Goal: Navigation & Orientation: Find specific page/section

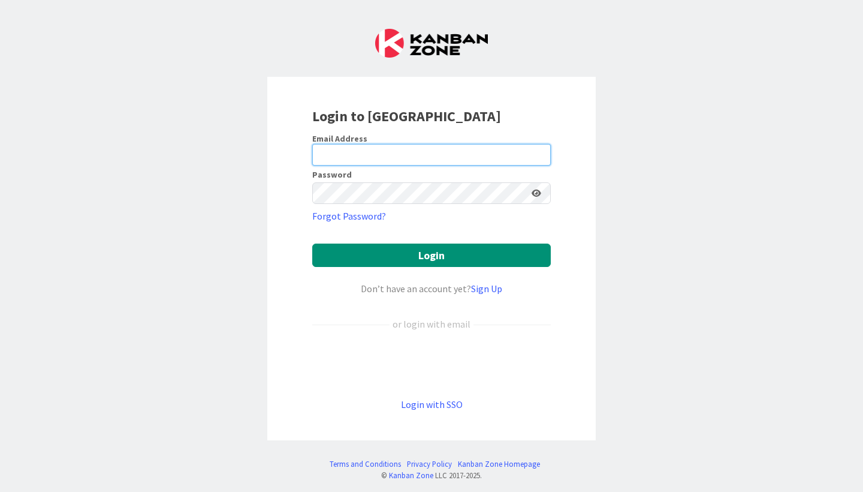
type input "[EMAIL_ADDRESS][PERSON_NAME][DOMAIN_NAME]"
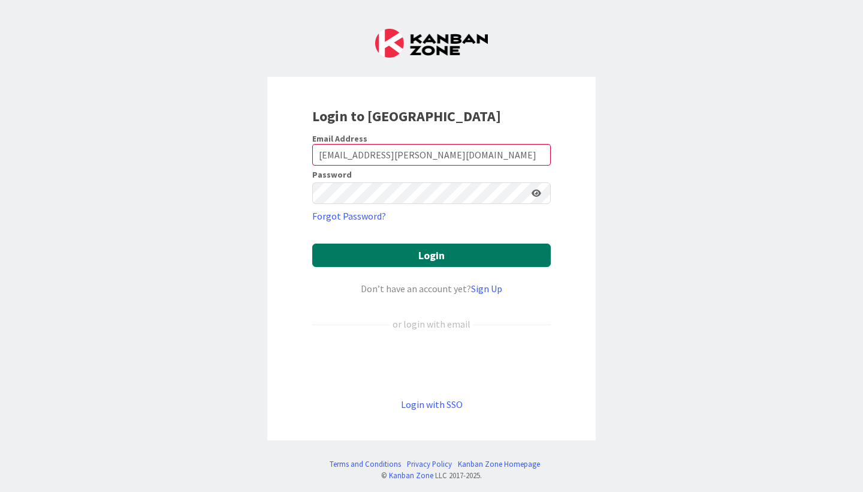
click at [418, 255] on button "Login" at bounding box center [431, 254] width 239 height 23
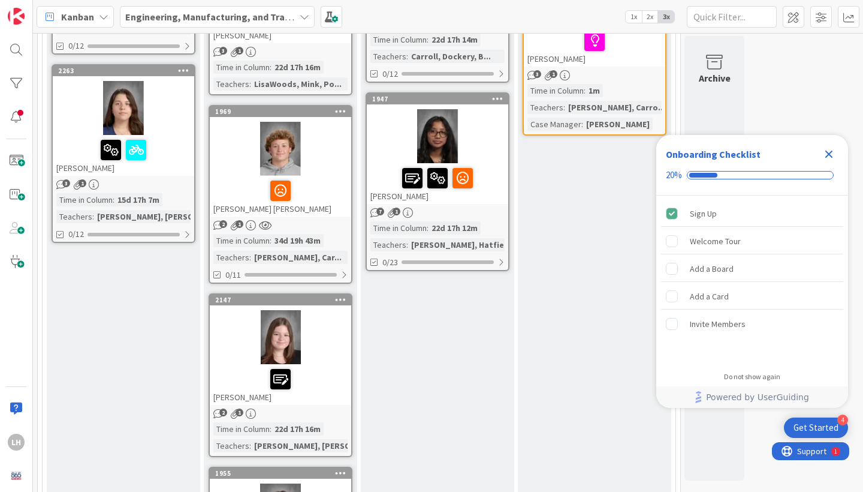
scroll to position [1457, 0]
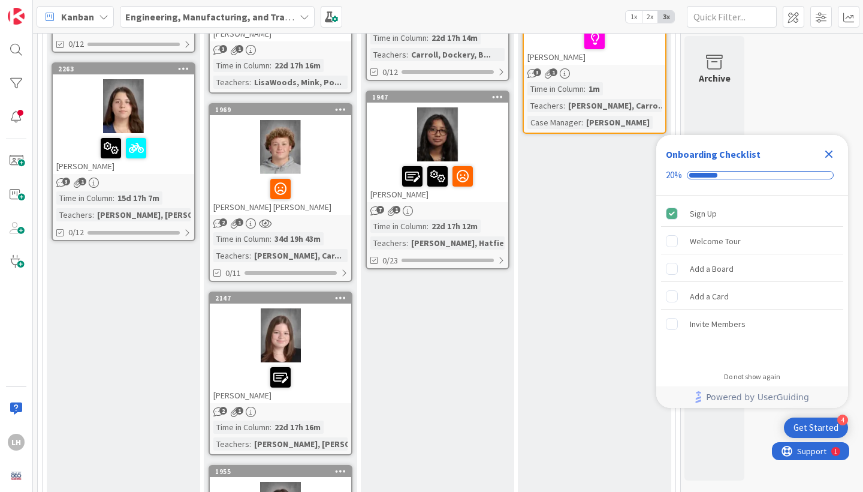
click at [328, 176] on div at bounding box center [280, 188] width 134 height 25
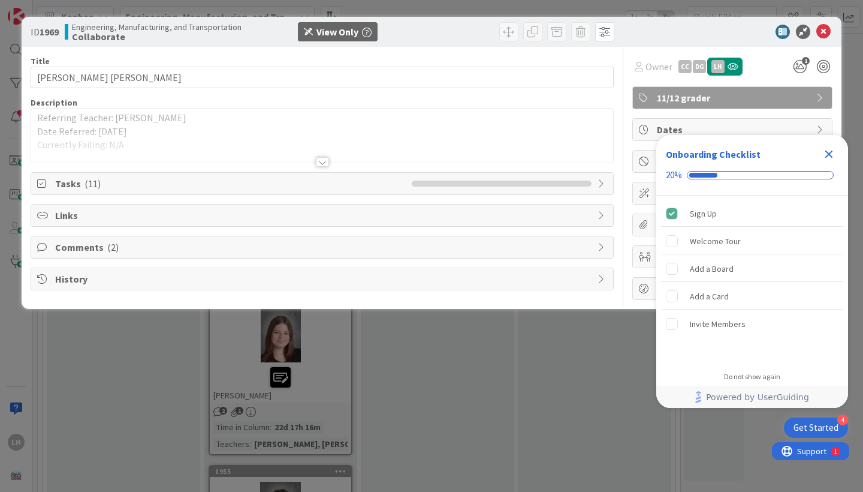
click at [307, 251] on span "Comments ( 2 )" at bounding box center [323, 247] width 537 height 14
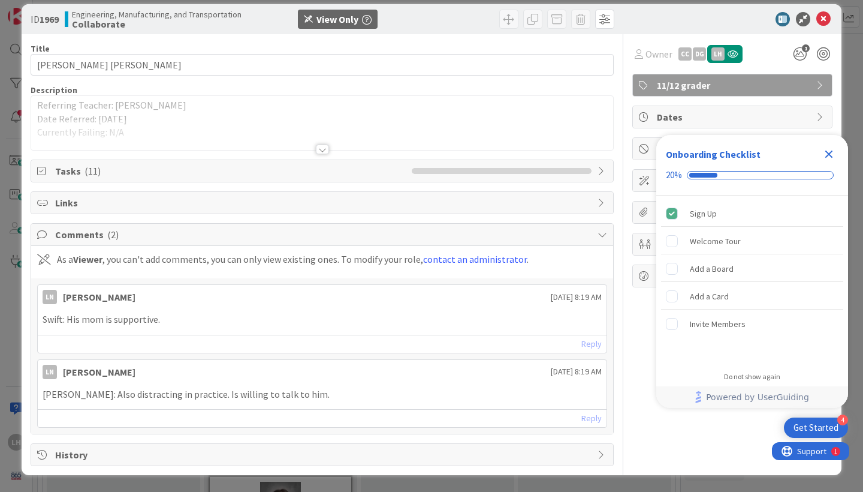
scroll to position [12, 0]
click at [828, 156] on icon "Close Checklist" at bounding box center [829, 154] width 8 height 8
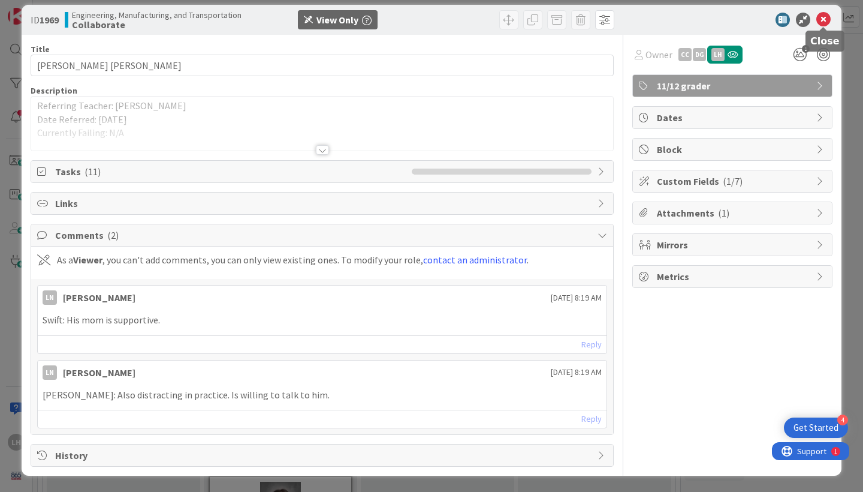
scroll to position [0, 0]
click at [821, 23] on icon at bounding box center [823, 20] width 14 height 14
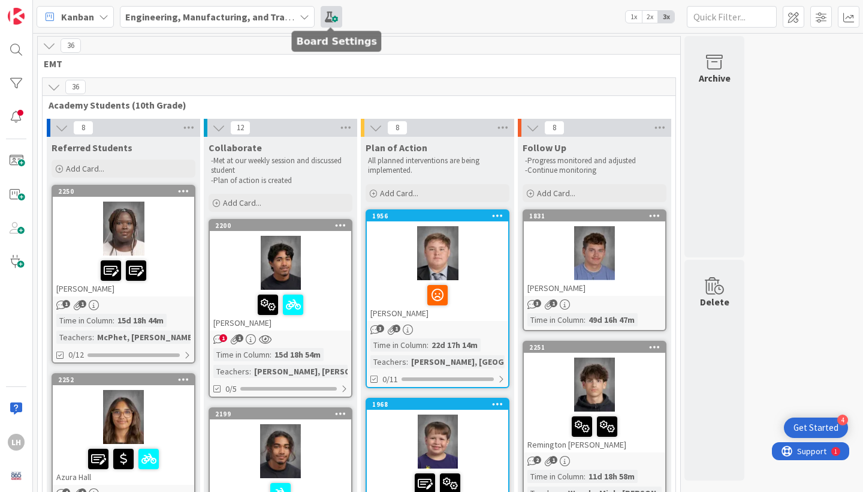
click at [333, 17] on span at bounding box center [332, 17] width 22 height 22
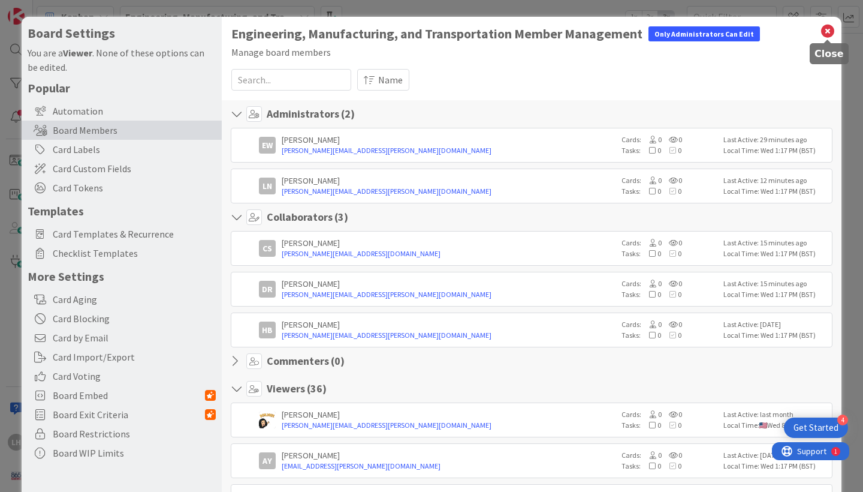
click at [824, 33] on icon at bounding box center [828, 31] width 16 height 17
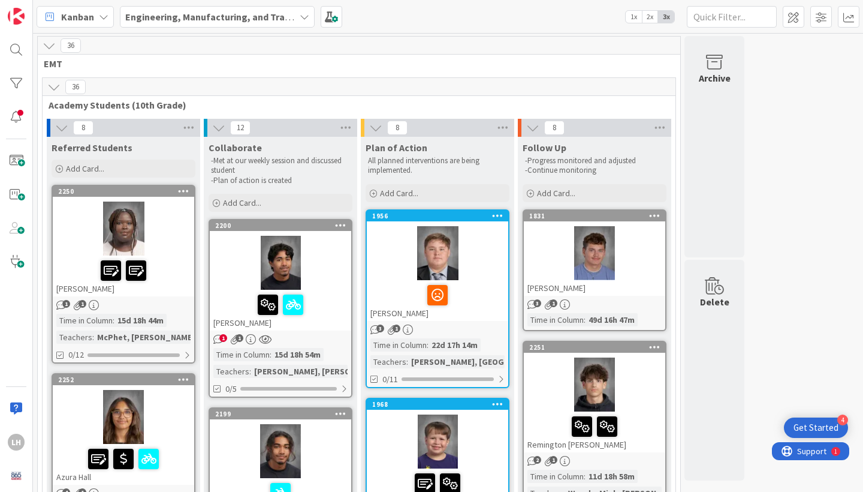
click at [650, 17] on span "2x" at bounding box center [650, 17] width 16 height 12
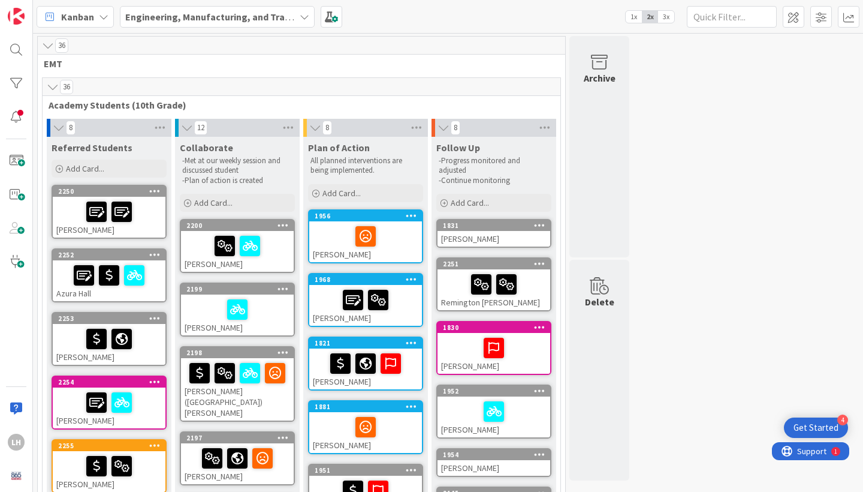
click at [637, 17] on span "1x" at bounding box center [634, 17] width 16 height 12
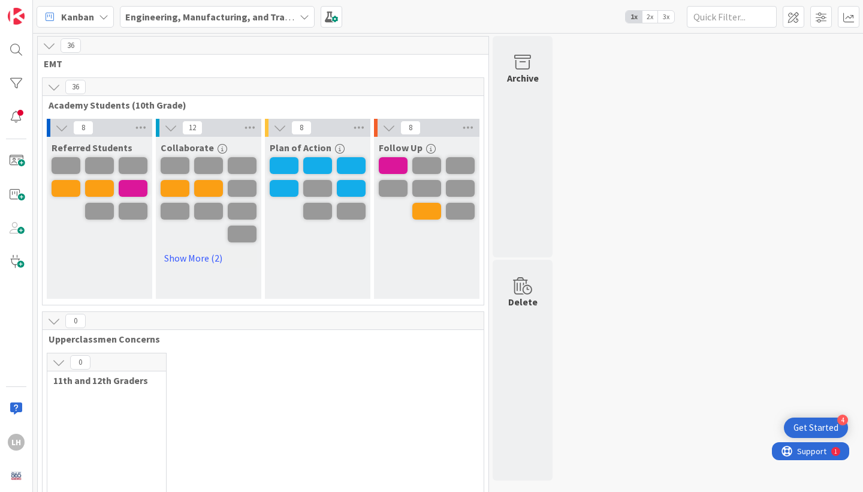
click at [646, 15] on span "2x" at bounding box center [650, 17] width 16 height 12
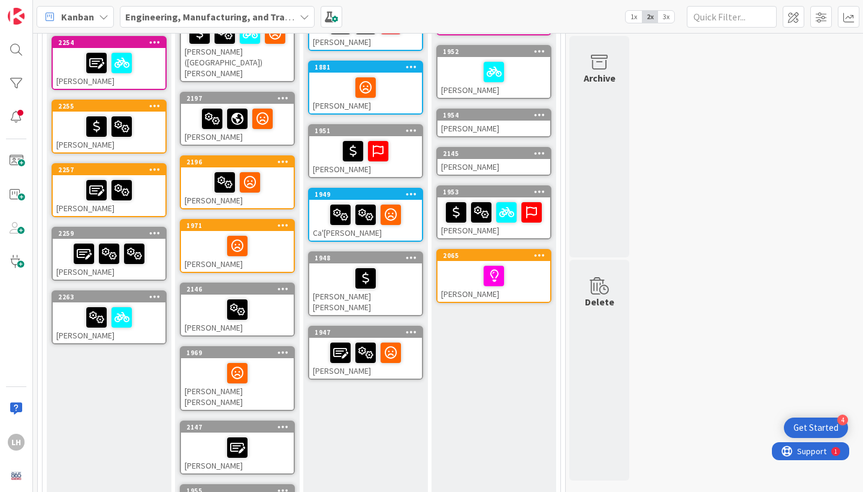
scroll to position [343, 0]
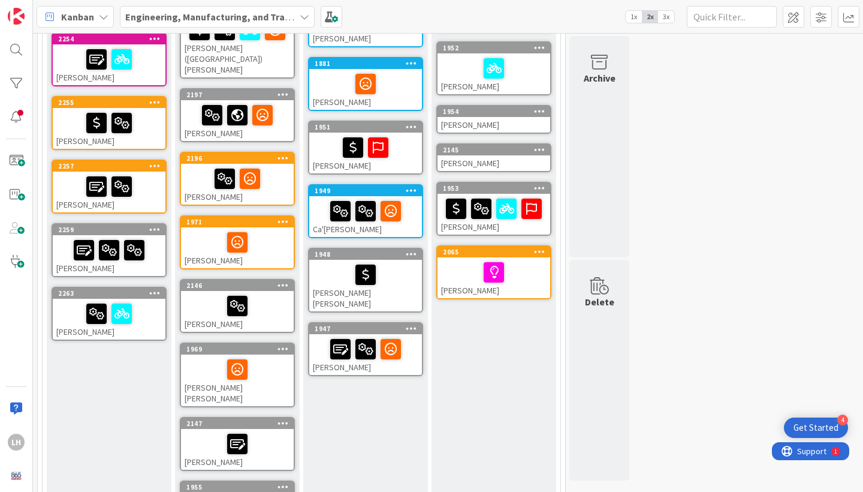
click at [276, 357] on div at bounding box center [238, 369] width 106 height 25
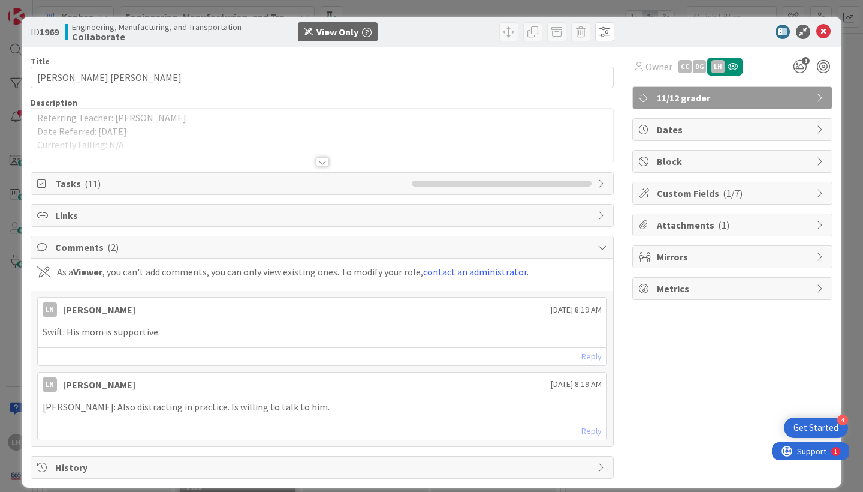
click at [327, 159] on div at bounding box center [322, 162] width 13 height 10
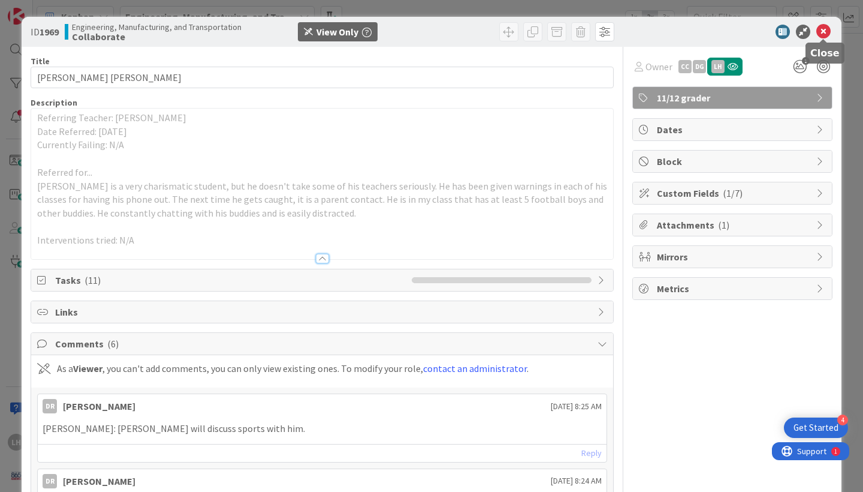
click at [827, 29] on icon at bounding box center [823, 32] width 14 height 14
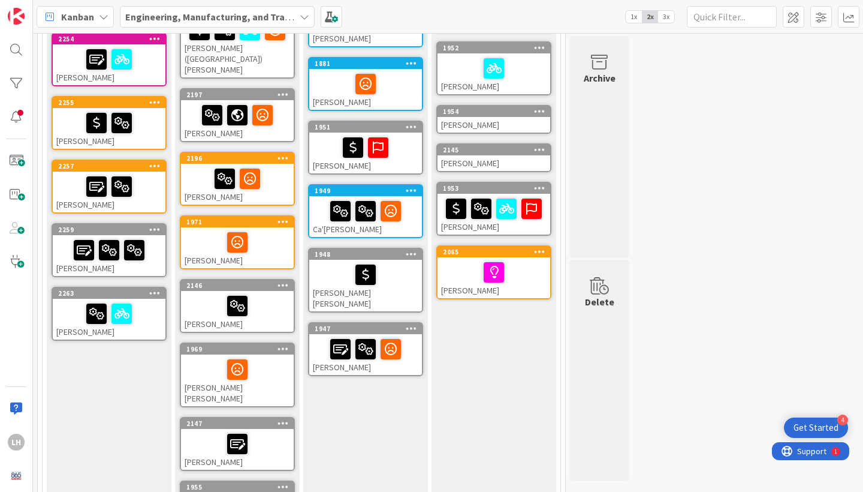
click at [411, 217] on div at bounding box center [366, 210] width 106 height 25
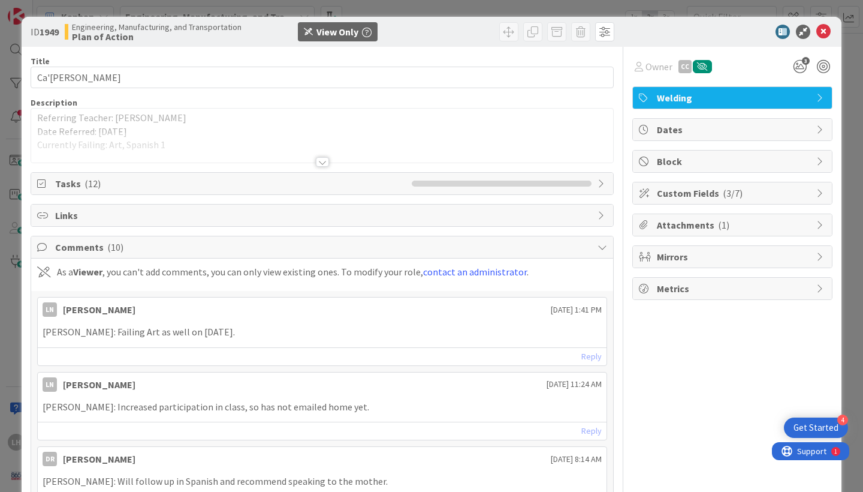
click at [325, 162] on div at bounding box center [322, 162] width 13 height 10
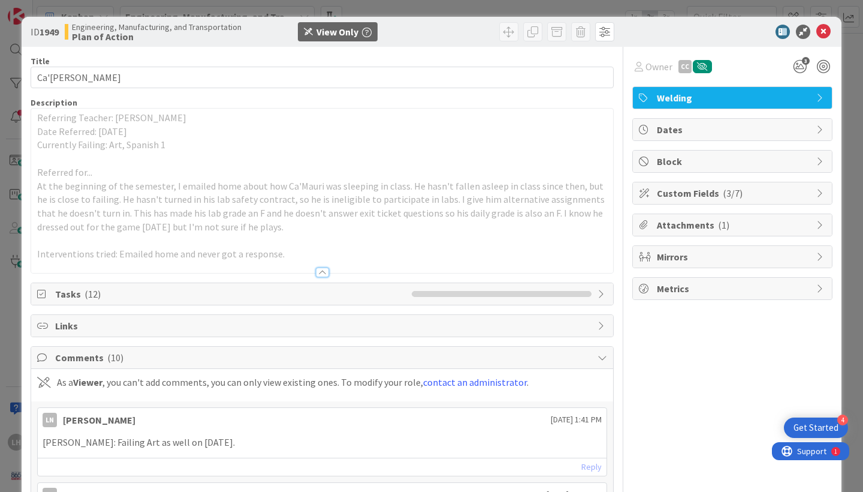
click at [824, 100] on icon at bounding box center [821, 98] width 10 height 10
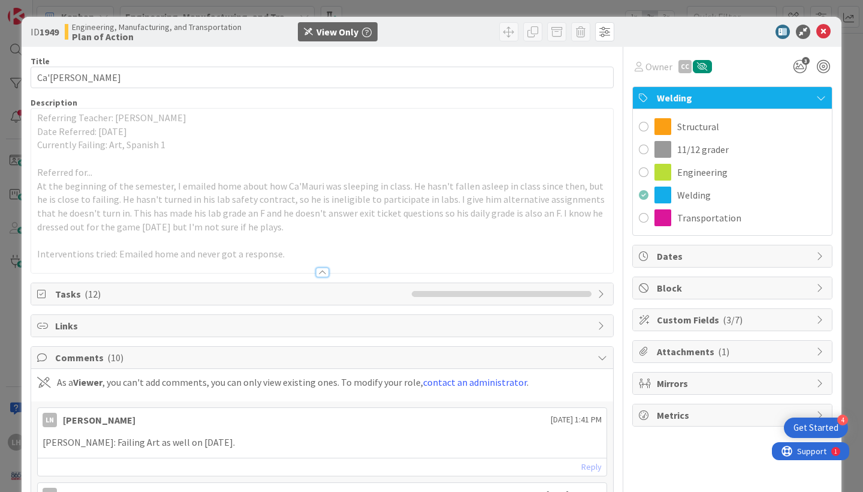
click at [822, 97] on icon at bounding box center [821, 98] width 10 height 10
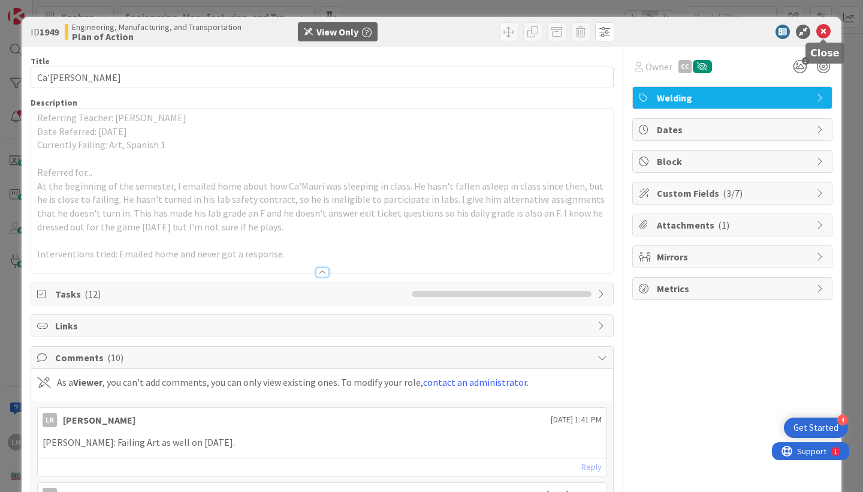
click at [828, 32] on icon at bounding box center [823, 32] width 14 height 14
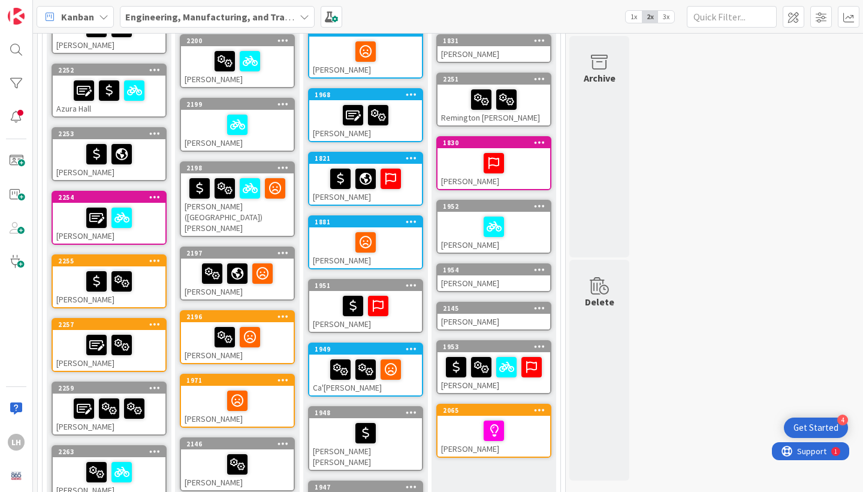
scroll to position [189, 0]
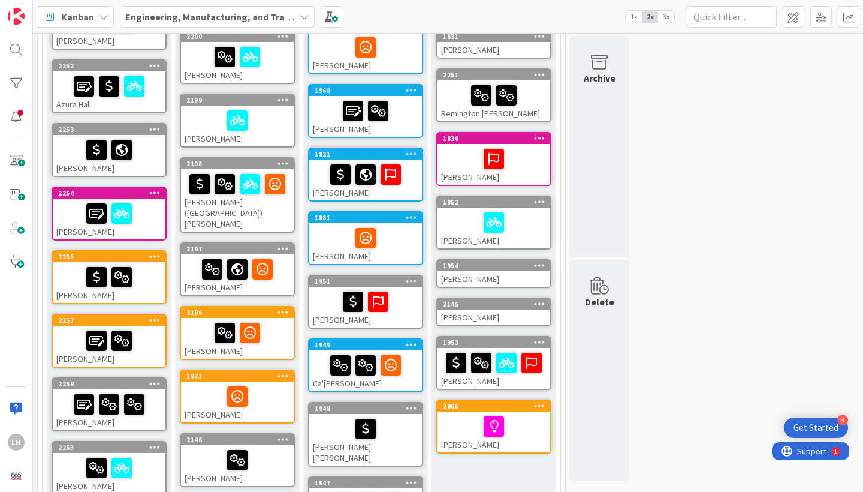
click at [668, 14] on span "3x" at bounding box center [666, 17] width 16 height 12
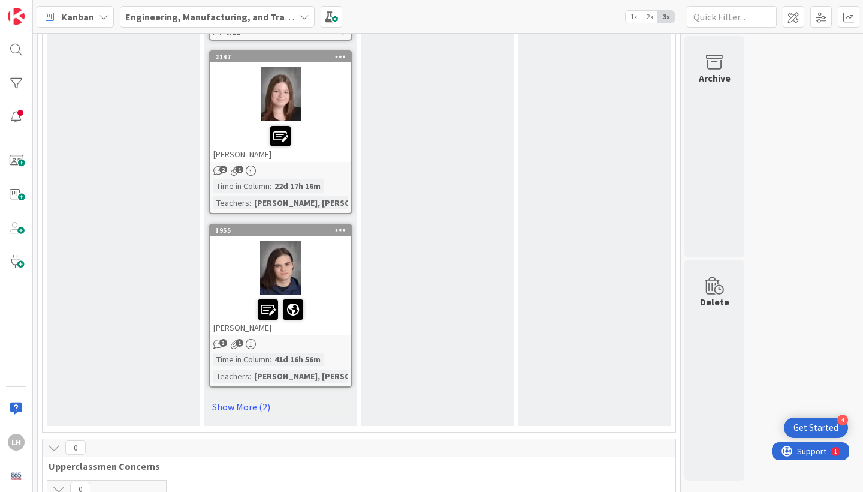
scroll to position [1700, 0]
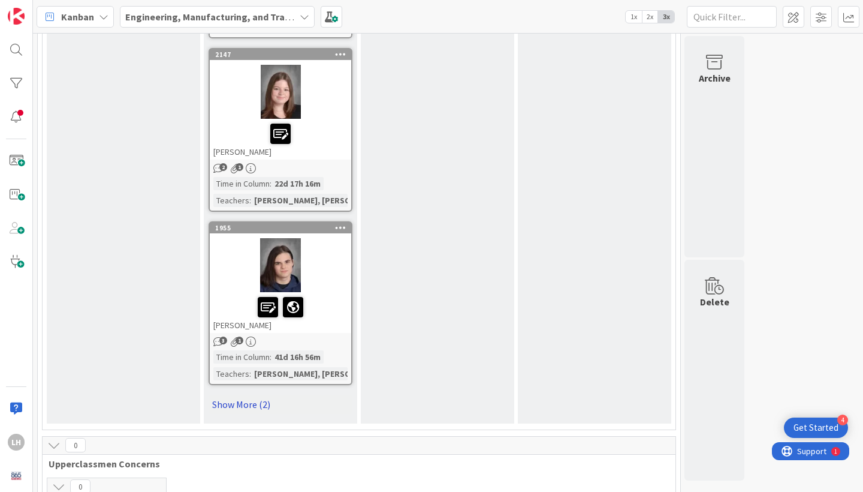
click at [245, 394] on link "Show More (2)" at bounding box center [281, 403] width 144 height 19
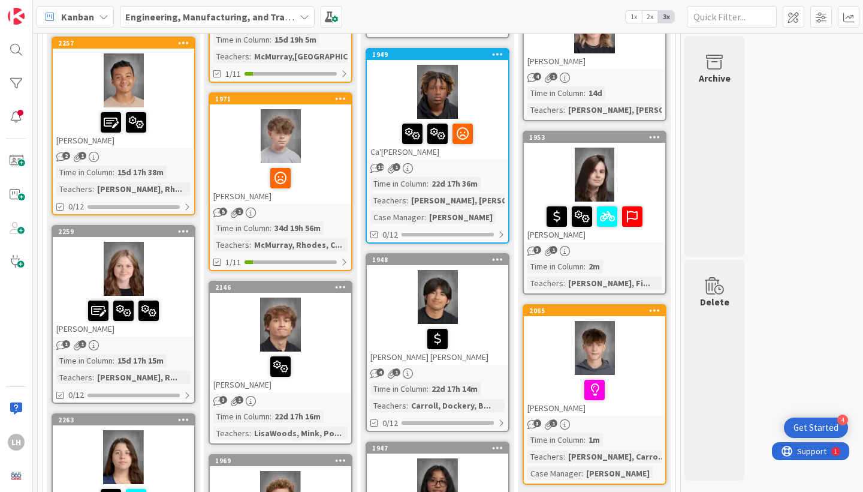
scroll to position [1191, 0]
